Goal: Information Seeking & Learning: Learn about a topic

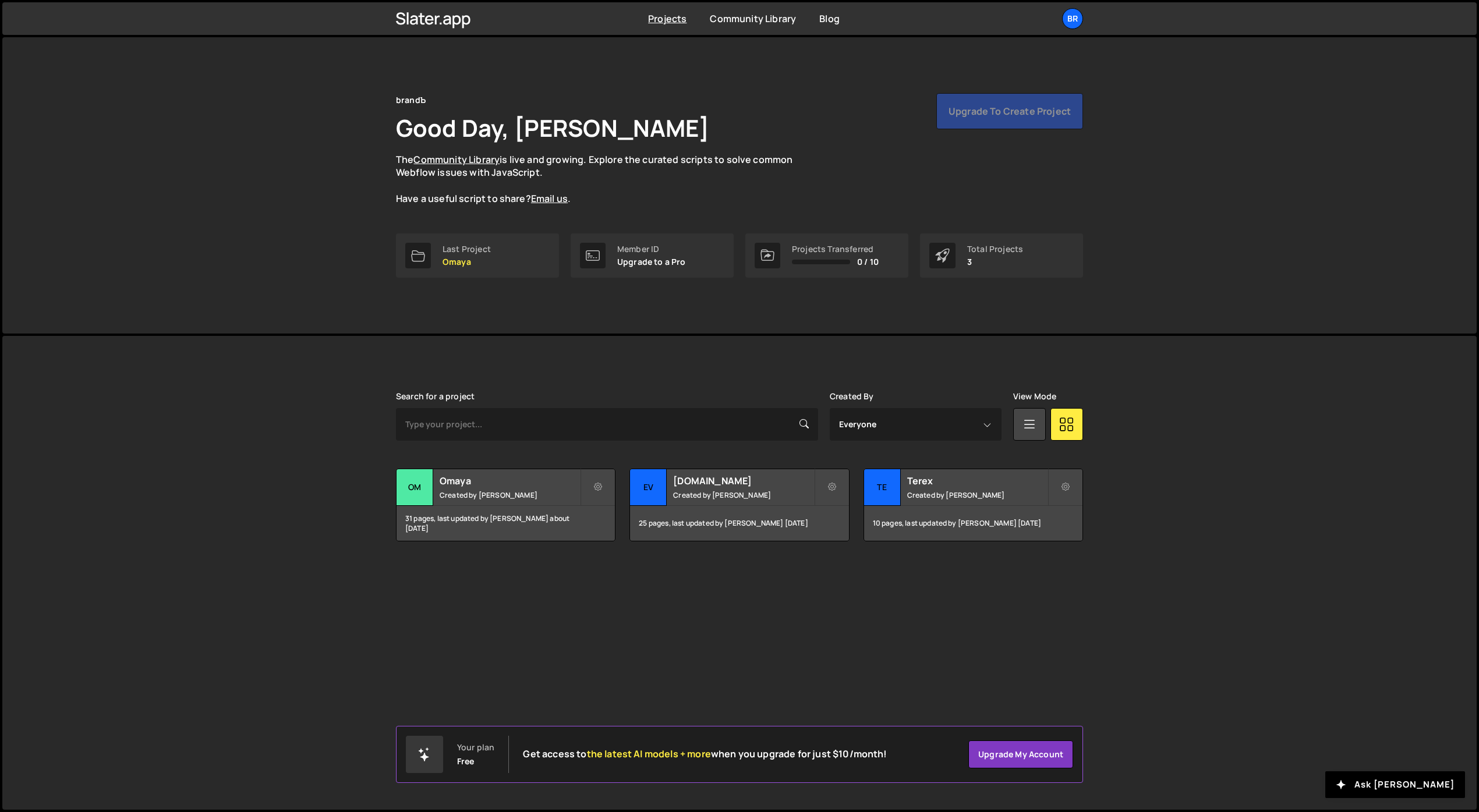
click at [648, 252] on div "Member ID" at bounding box center [652, 249] width 69 height 9
click at [473, 249] on div "Last Project" at bounding box center [467, 249] width 49 height 9
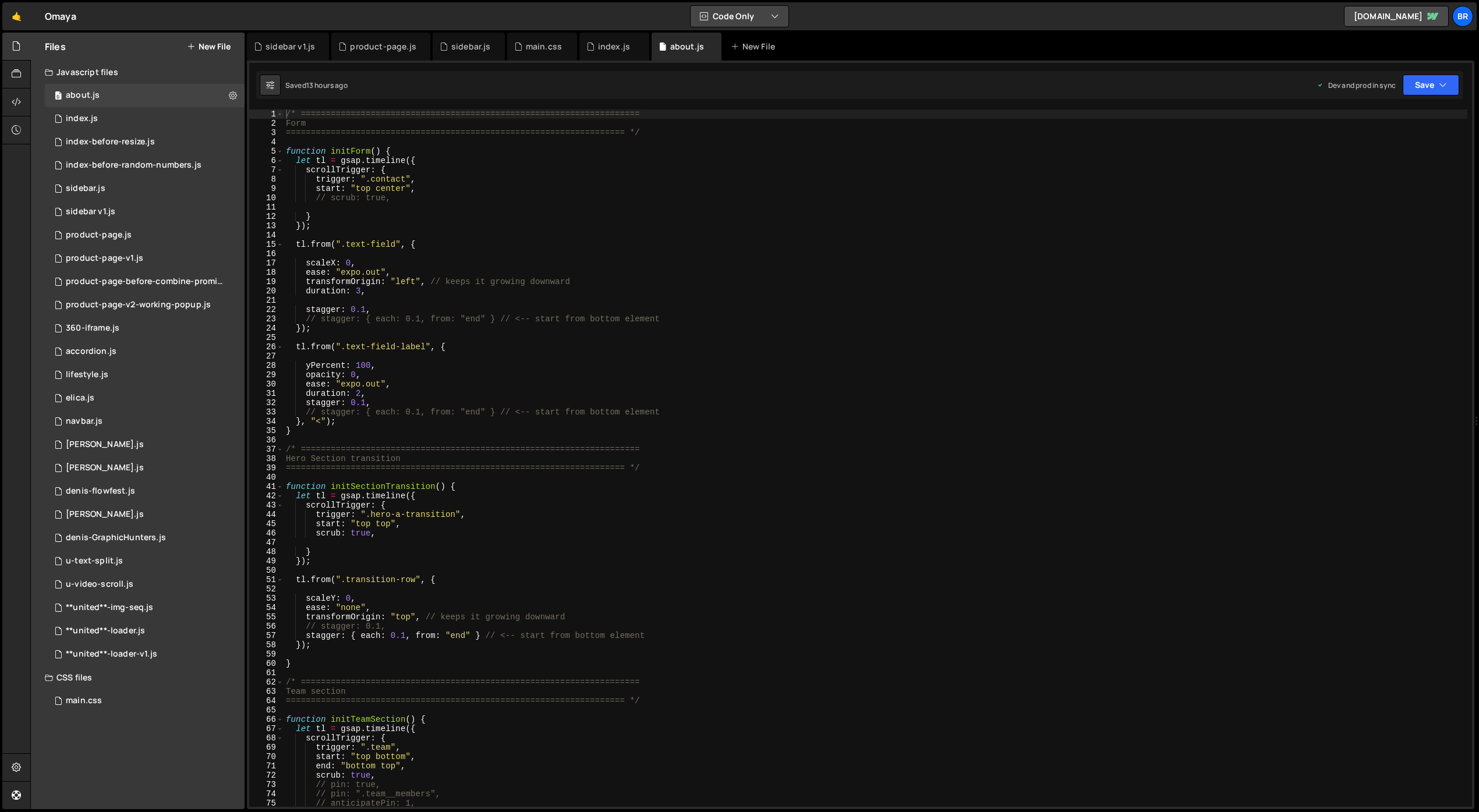
click at [778, 18] on icon "button" at bounding box center [775, 16] width 8 height 12
click at [758, 64] on button "Code + Tools" at bounding box center [740, 62] width 98 height 21
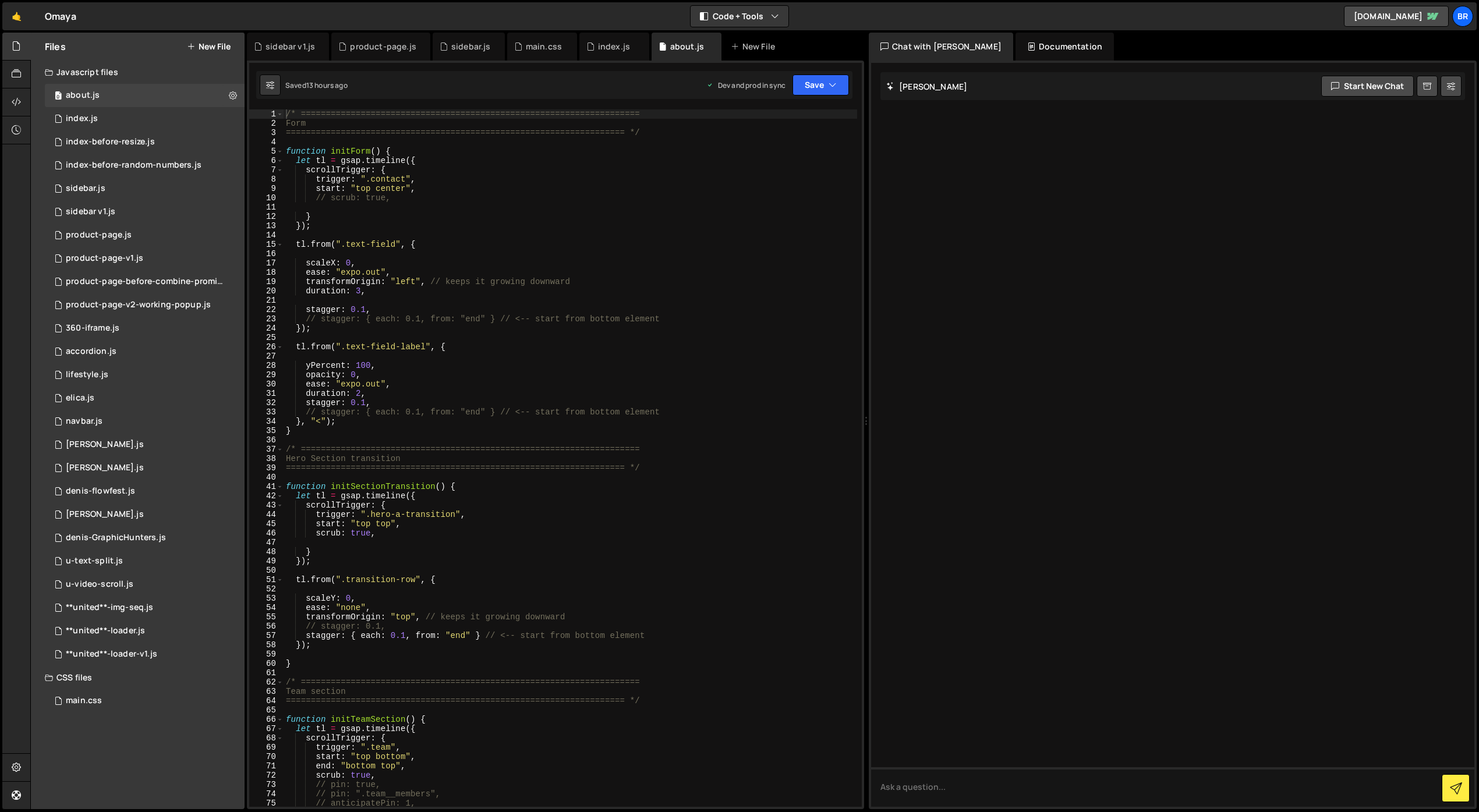
click at [1057, 44] on div "Documentation" at bounding box center [1065, 46] width 98 height 28
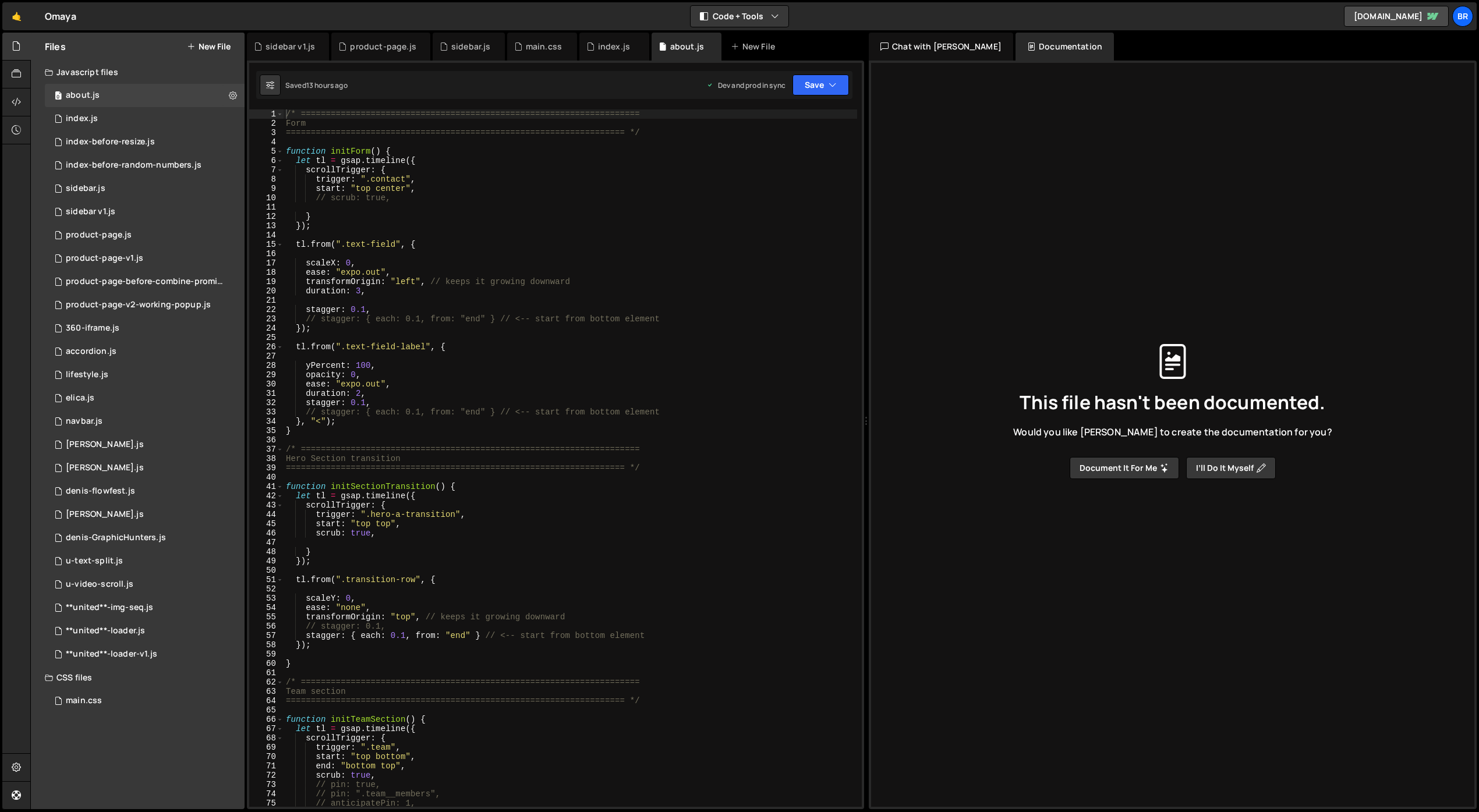
click at [945, 45] on div "Chat with [PERSON_NAME]" at bounding box center [941, 46] width 144 height 28
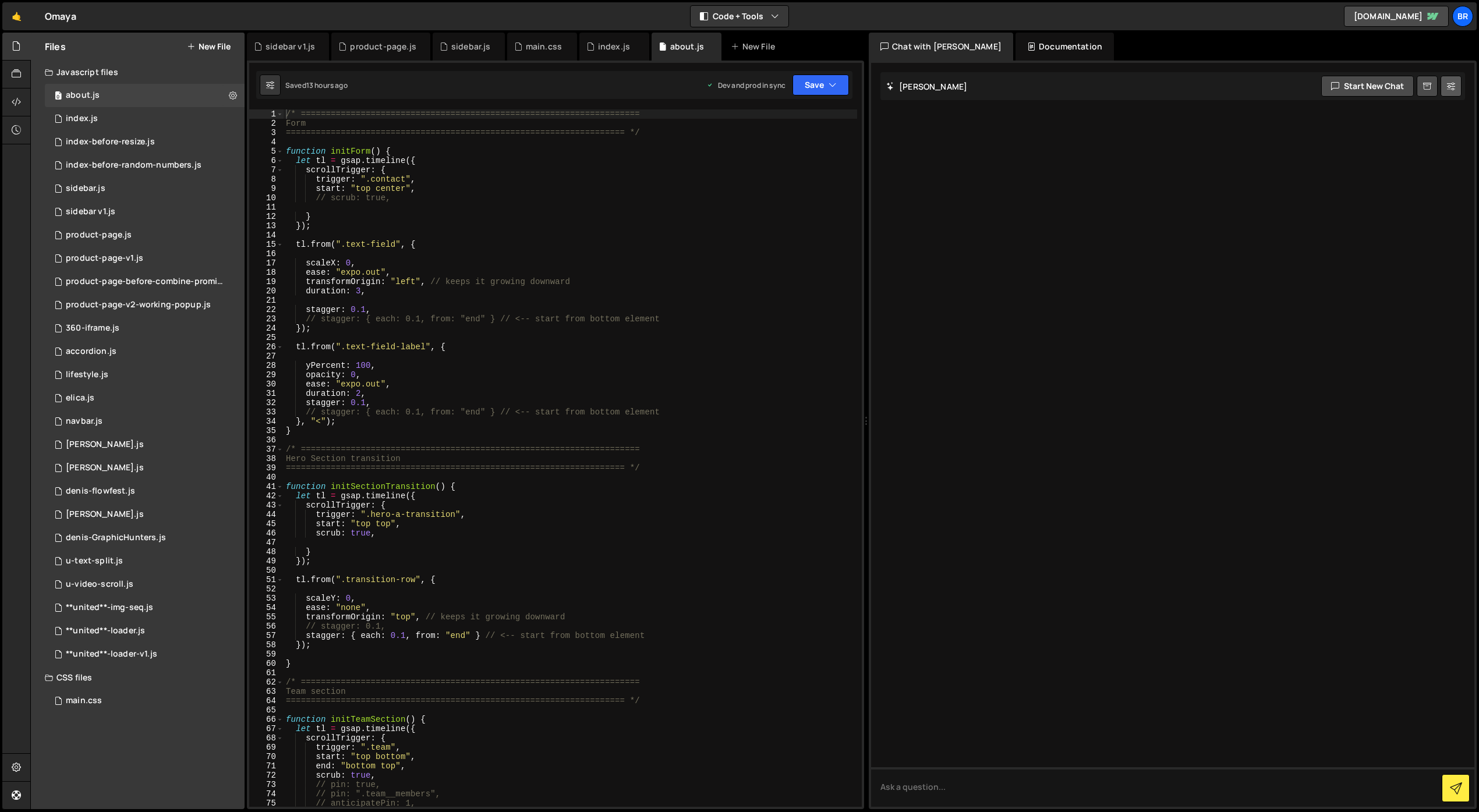
click at [1445, 86] on button at bounding box center [1450, 86] width 21 height 21
select select "chat"
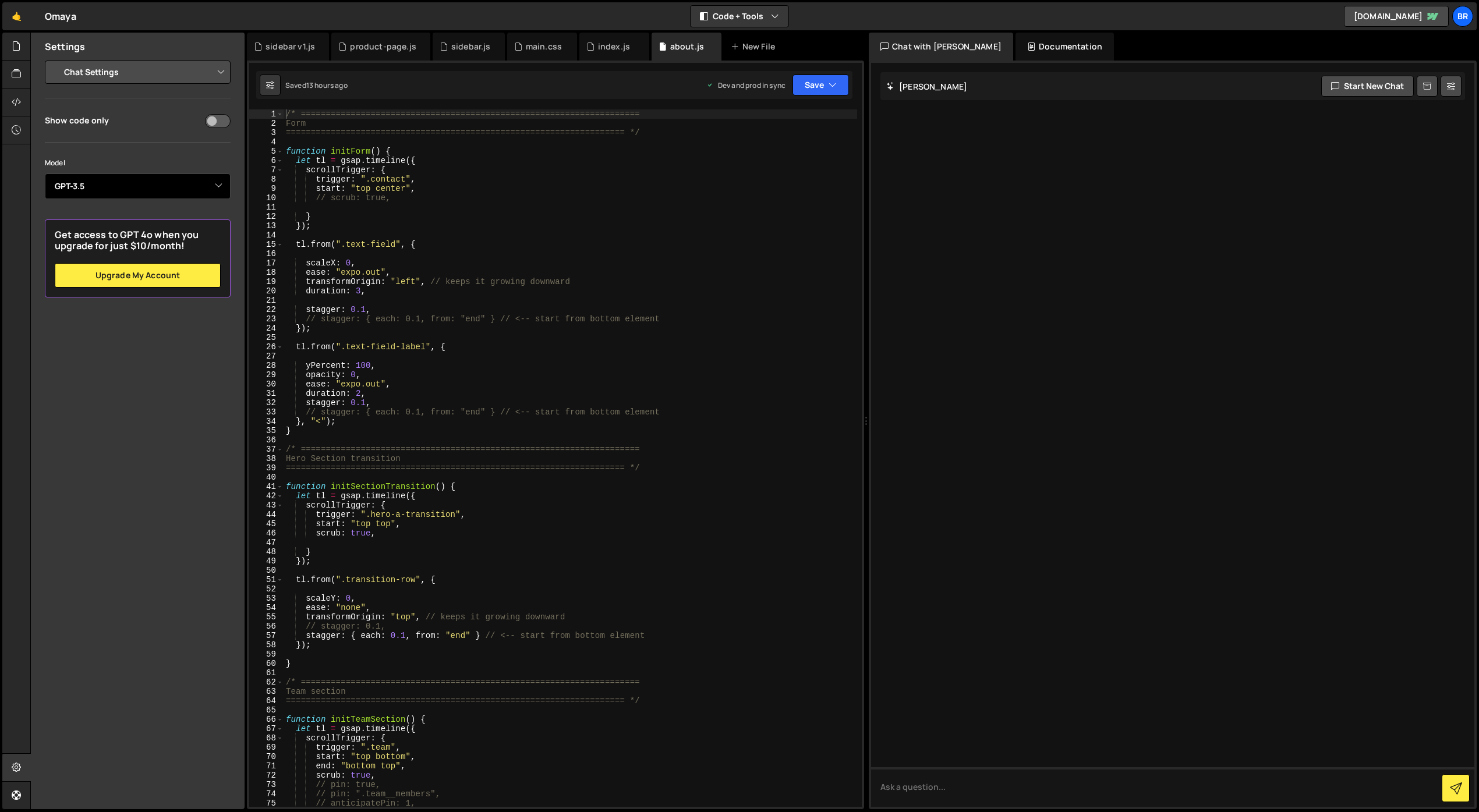
click at [184, 195] on select "Select Model GPT-3.5 GPT-4o mini GPT-4o (Pro) GPT-4.1 (Pro)" at bounding box center [137, 186] width 185 height 26
